Goal: Task Accomplishment & Management: Manage account settings

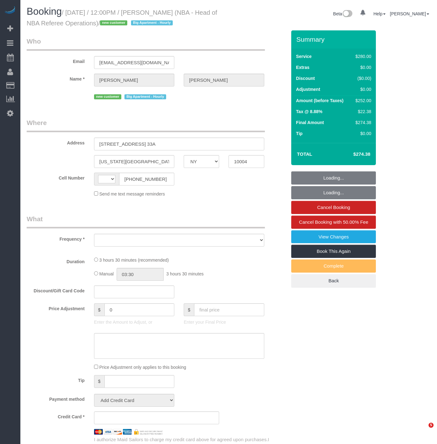
select select "NY"
select select "number:89"
select select "number:90"
select select "number:15"
select select "number:6"
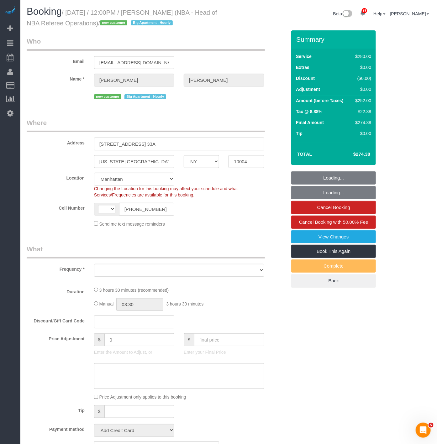
select select "string:US"
select select "string:stripe-pm_1SBlLe4VGloSiKo7GXUrx99f"
select select "210"
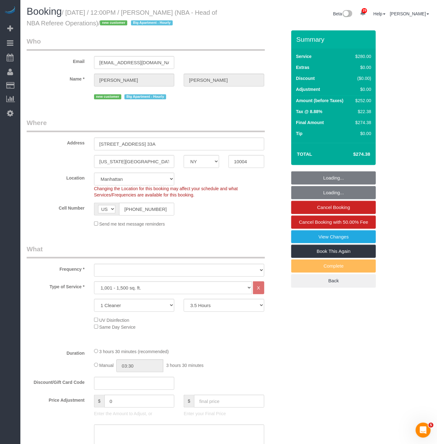
select select "object:1055"
select select "spot1"
select select "object:1481"
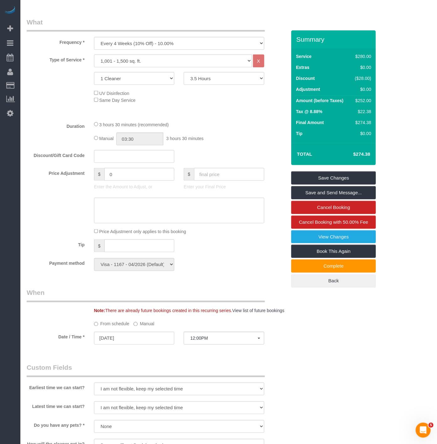
scroll to position [243, 0]
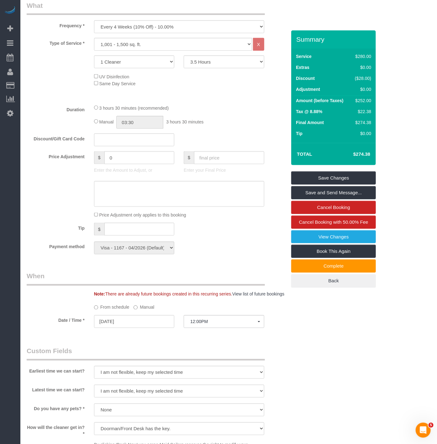
click at [251, 257] on fieldset "What Frequency * One Time Weekly (20% Off) - 20.00% Every 2 Weeks (15% Off) - 1…" at bounding box center [157, 130] width 260 height 258
click at [308, 192] on link "Save and Send Message..." at bounding box center [333, 192] width 85 height 13
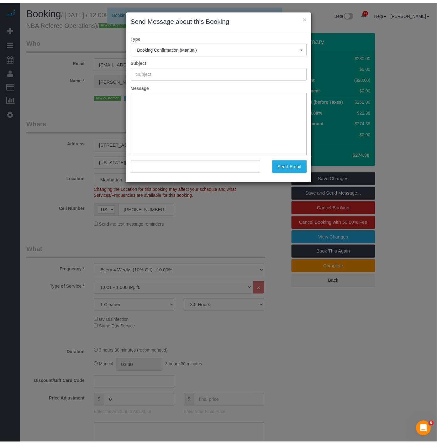
scroll to position [0, 0]
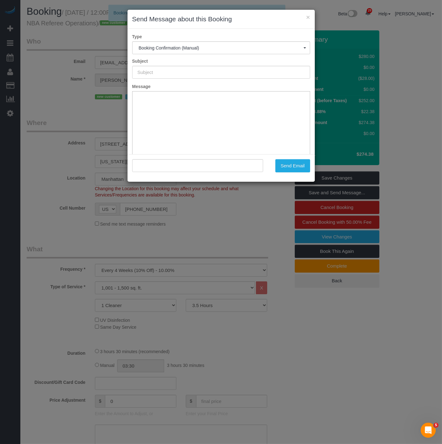
type input "Cleaning Confirmed for 09/29/2025 at 12:00pm"
type input ""Albert Sanders" <assistant@albertsanders.com>"
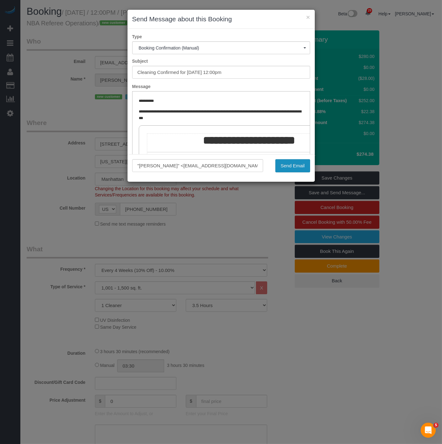
click at [288, 164] on button "Send Email" at bounding box center [292, 165] width 35 height 13
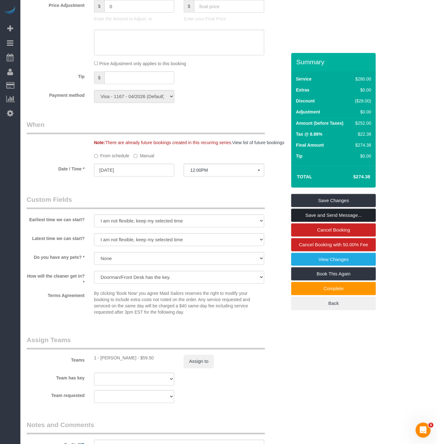
scroll to position [418, 0]
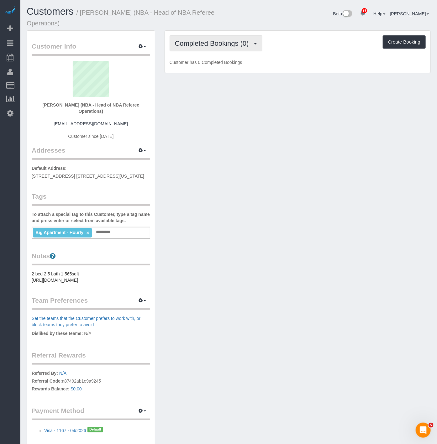
click at [220, 42] on span "Completed Bookings (0)" at bounding box center [213, 43] width 77 height 8
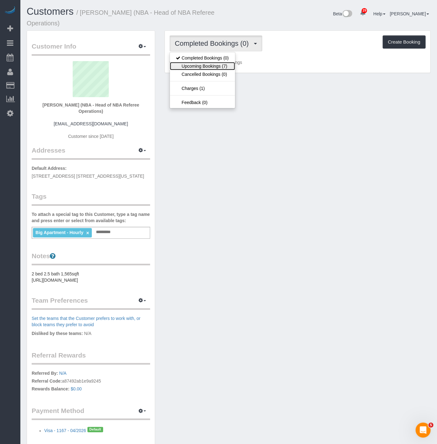
click at [205, 65] on link "Upcoming Bookings (7)" at bounding box center [202, 66] width 65 height 8
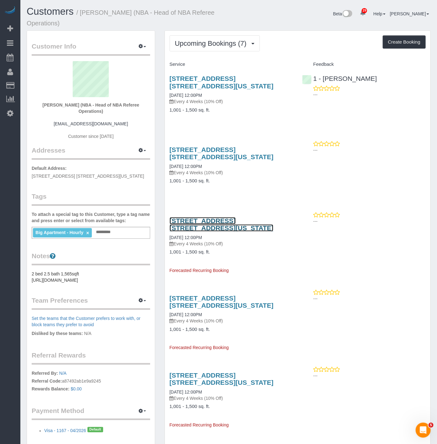
click at [220, 221] on link "10 West Street, Apt. 33a, New York City, NY 10004" at bounding box center [221, 224] width 104 height 14
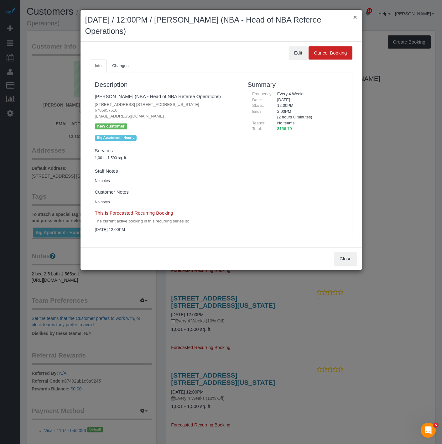
click at [355, 17] on button "×" at bounding box center [355, 17] width 4 height 7
